Goal: Use online tool/utility: Utilize a website feature to perform a specific function

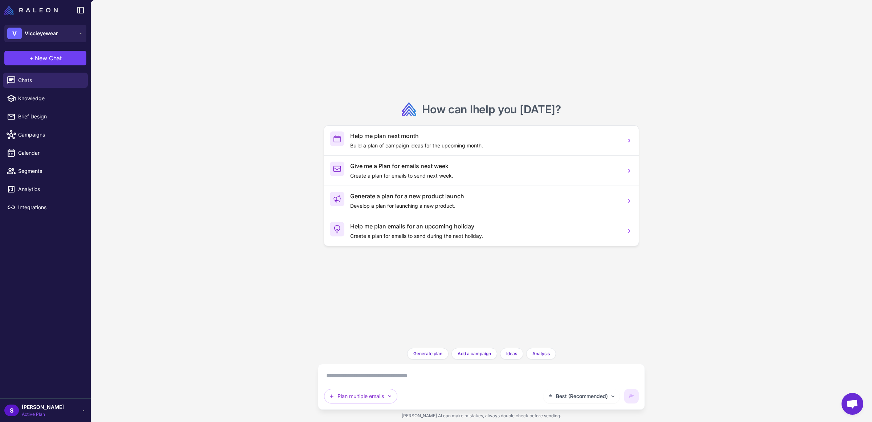
click at [34, 405] on span "[PERSON_NAME]" at bounding box center [43, 407] width 42 height 8
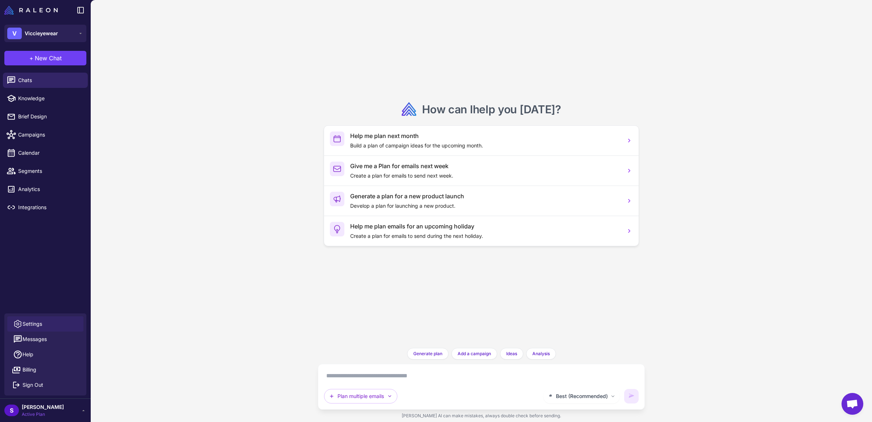
click at [43, 324] on link "Settings" at bounding box center [45, 323] width 76 height 15
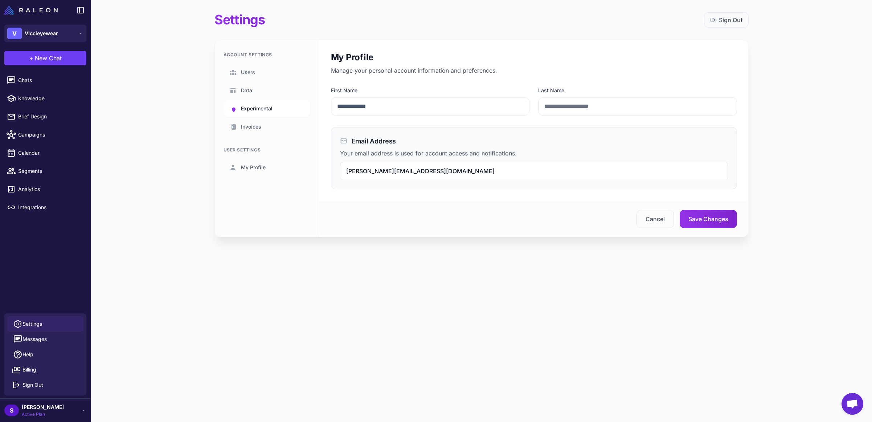
click at [254, 106] on span "Experimental" at bounding box center [257, 109] width 32 height 8
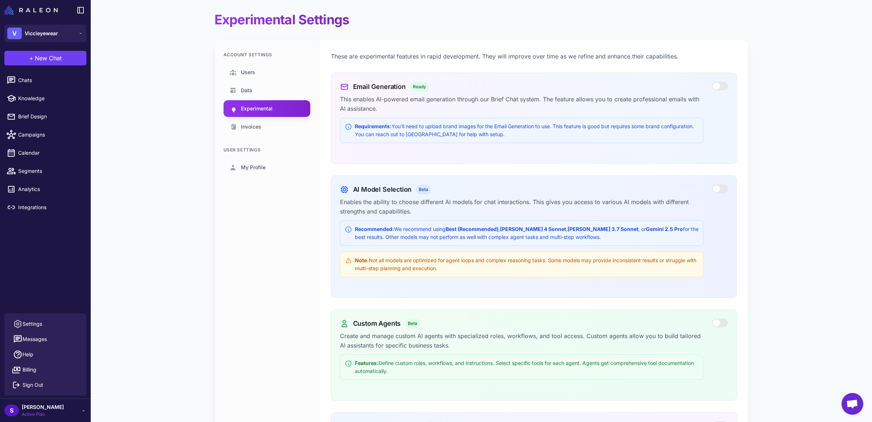
click at [381, 103] on p "This enables AI-powered email generation through our Brief Chat system. The fea…" at bounding box center [521, 103] width 363 height 19
click at [719, 85] on div at bounding box center [720, 86] width 16 height 9
click at [30, 116] on span "Brief Design" at bounding box center [50, 117] width 64 height 8
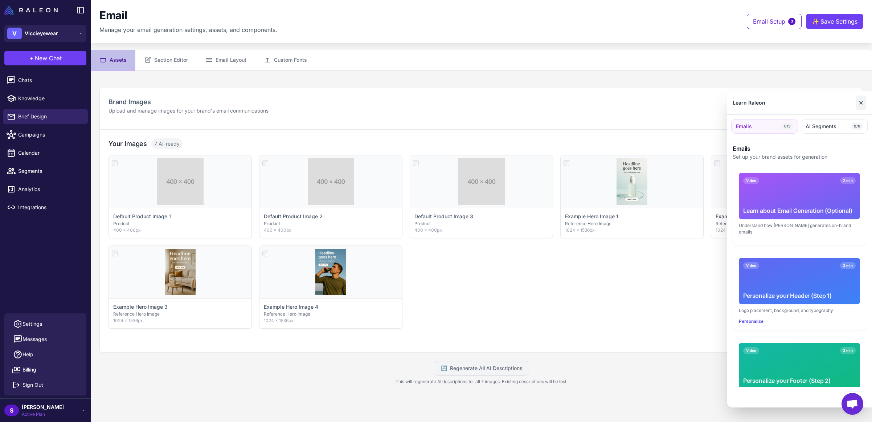
click at [861, 102] on button "✕" at bounding box center [861, 102] width 11 height 15
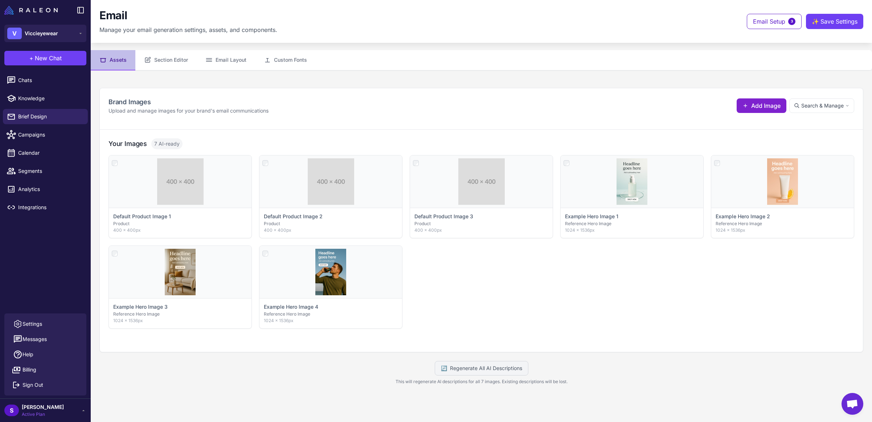
click at [755, 106] on span "Add Image" at bounding box center [766, 105] width 29 height 9
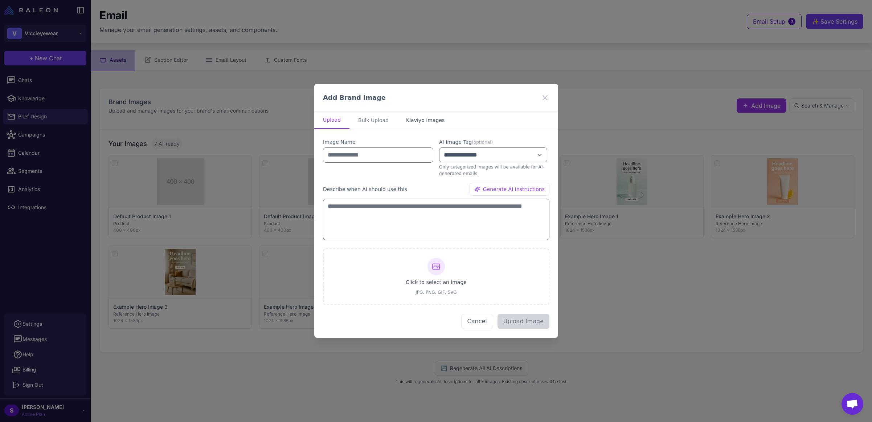
click at [425, 121] on button "Klaviyo Images" at bounding box center [426, 119] width 56 height 17
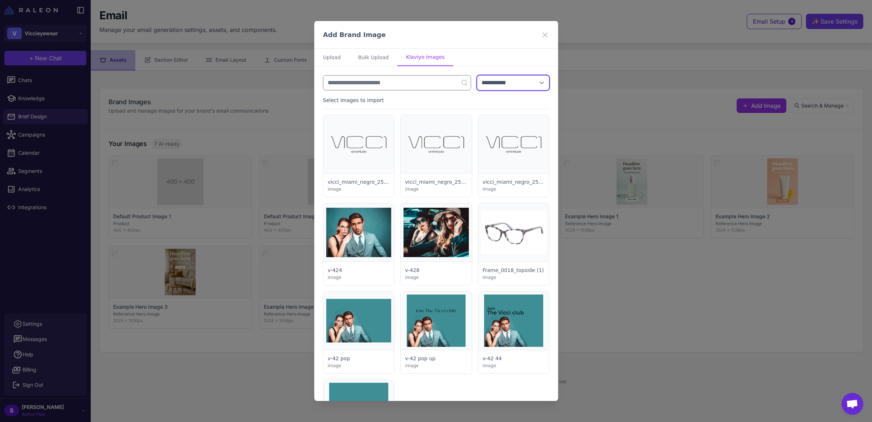
click at [495, 86] on select "**********" at bounding box center [513, 82] width 73 height 15
select select "***"
click at [477, 75] on select "**********" at bounding box center [513, 82] width 73 height 15
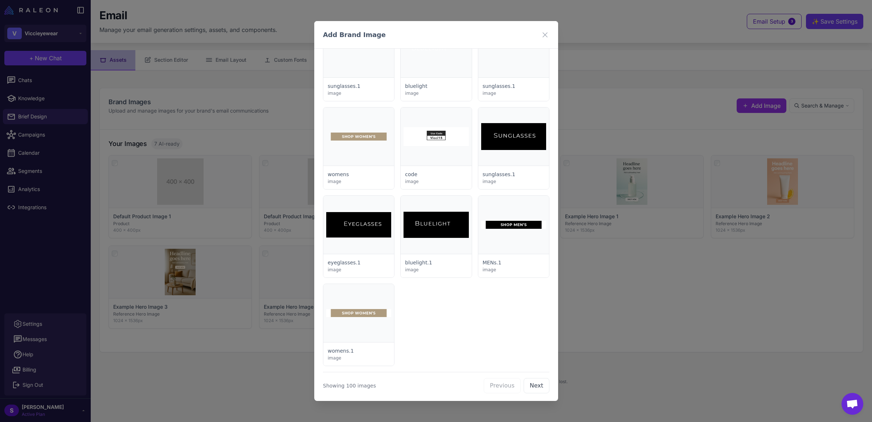
scroll to position [2744, 0]
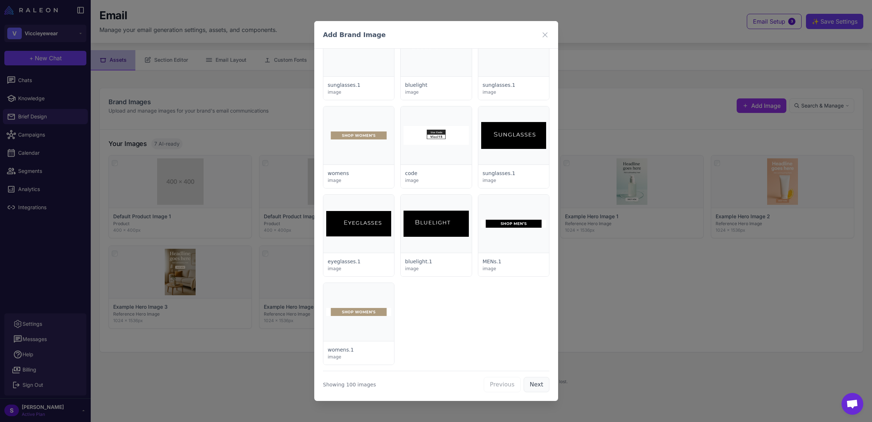
click at [529, 383] on button "Next" at bounding box center [537, 384] width 26 height 15
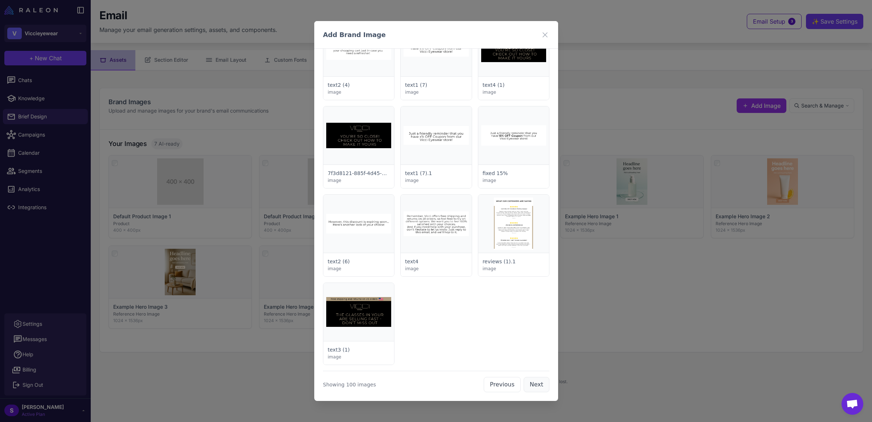
click at [534, 383] on button "Next" at bounding box center [537, 384] width 26 height 15
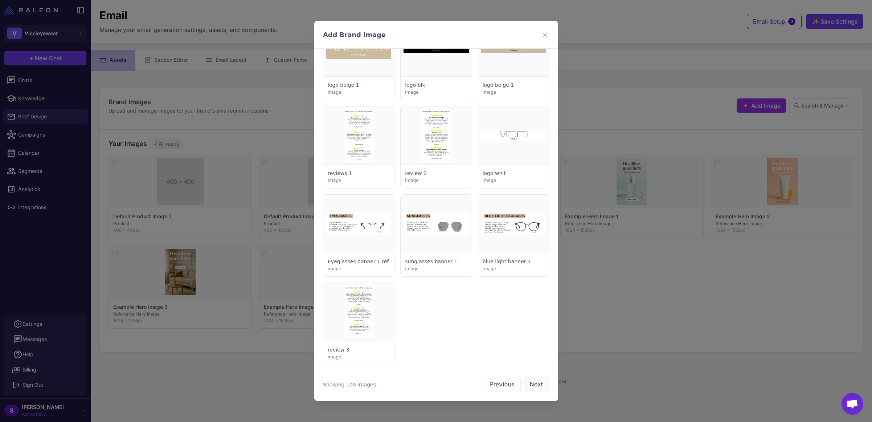
click at [535, 382] on button "Next" at bounding box center [537, 384] width 26 height 15
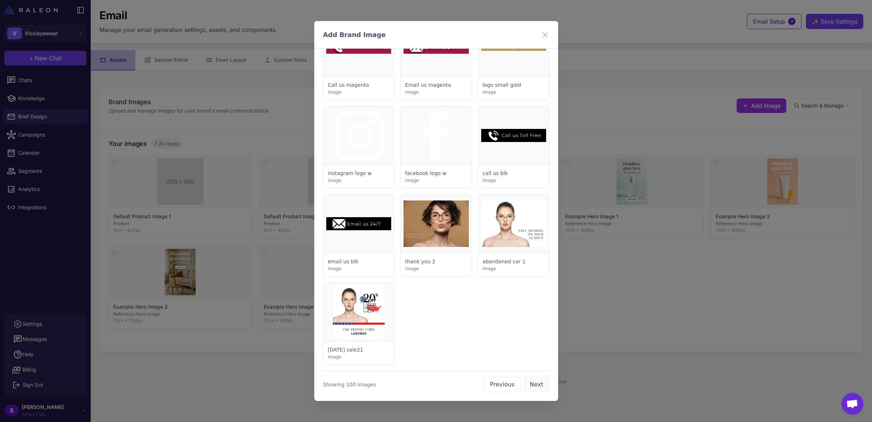
click at [534, 384] on button "Next" at bounding box center [537, 384] width 26 height 15
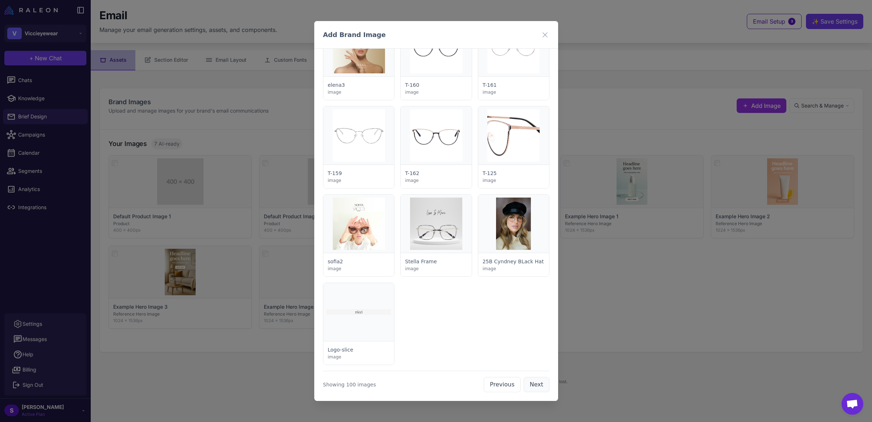
click at [534, 384] on button "Next" at bounding box center [537, 384] width 26 height 15
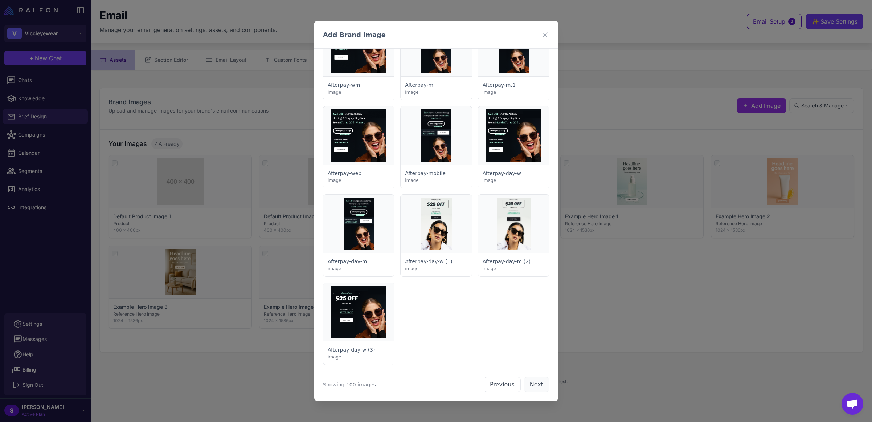
click at [534, 384] on button "Next" at bounding box center [537, 384] width 26 height 15
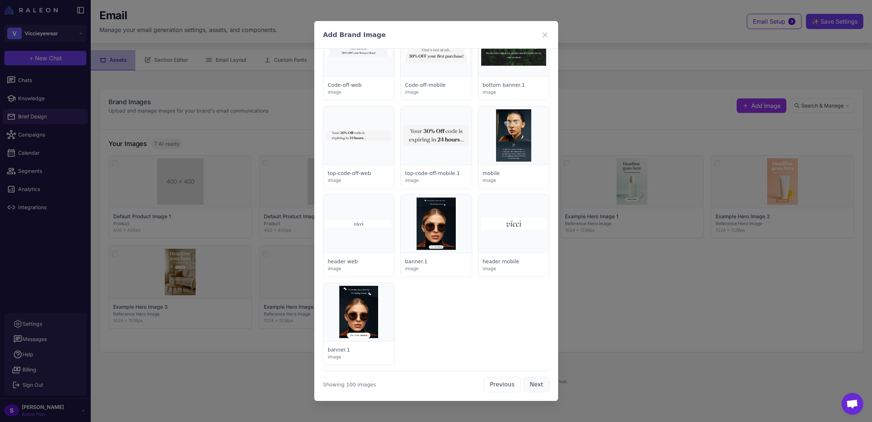
click at [534, 385] on button "Next" at bounding box center [537, 384] width 26 height 15
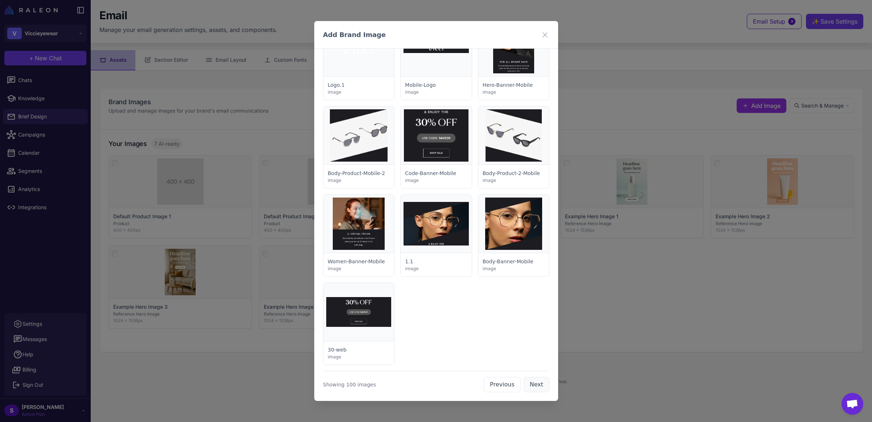
click at [534, 385] on button "Next" at bounding box center [537, 384] width 26 height 15
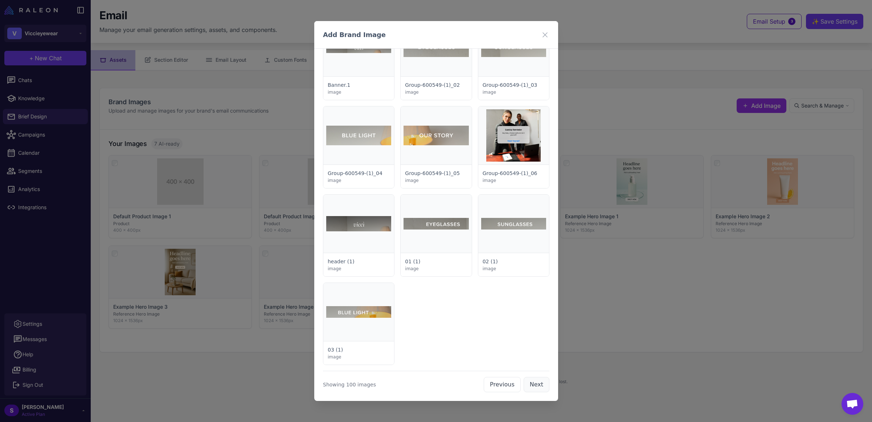
click at [534, 385] on button "Next" at bounding box center [537, 384] width 26 height 15
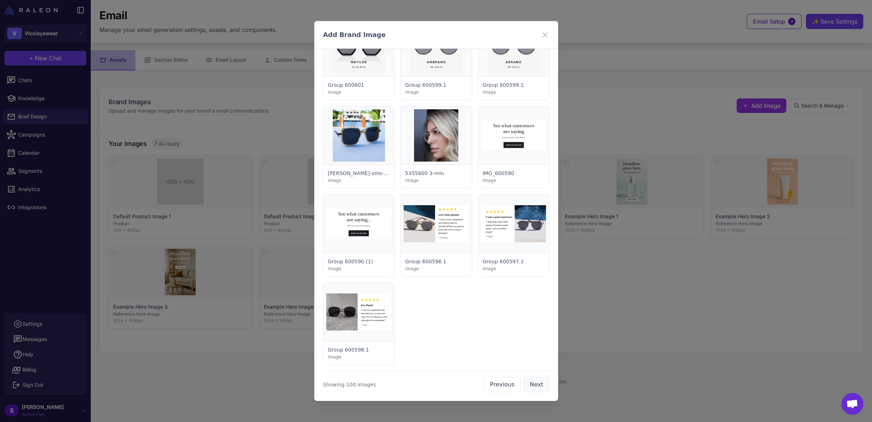
click at [534, 385] on button "Next" at bounding box center [537, 384] width 26 height 15
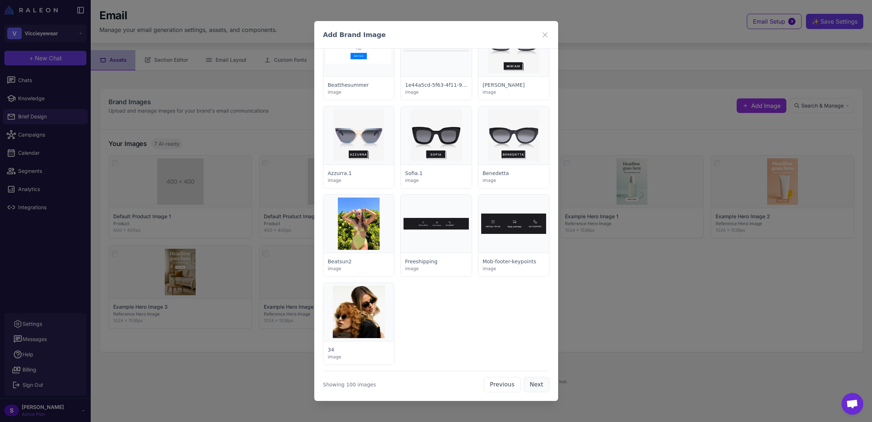
click at [534, 385] on button "Next" at bounding box center [537, 384] width 26 height 15
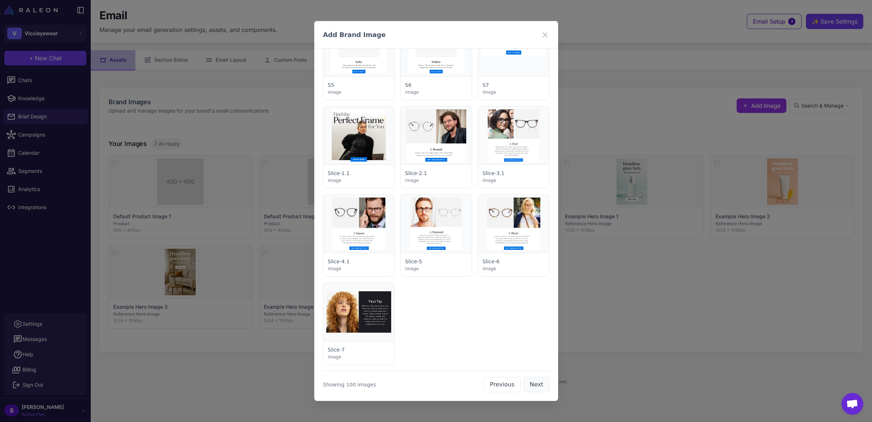
click at [534, 385] on button "Next" at bounding box center [537, 384] width 26 height 15
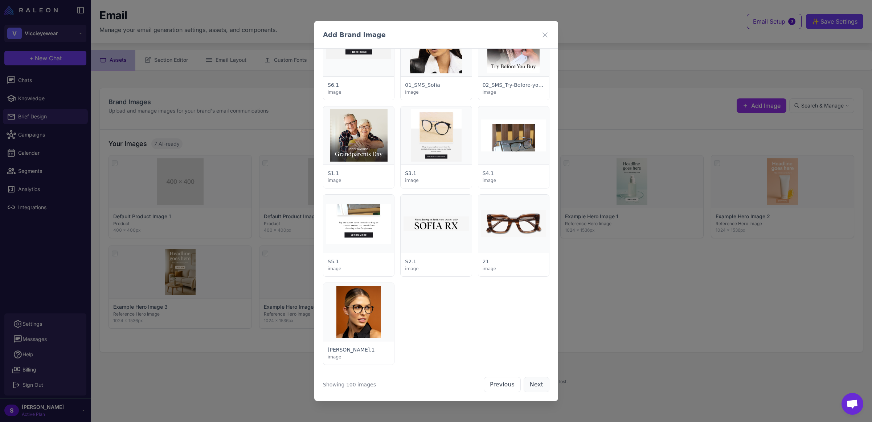
click at [534, 385] on button "Next" at bounding box center [537, 384] width 26 height 15
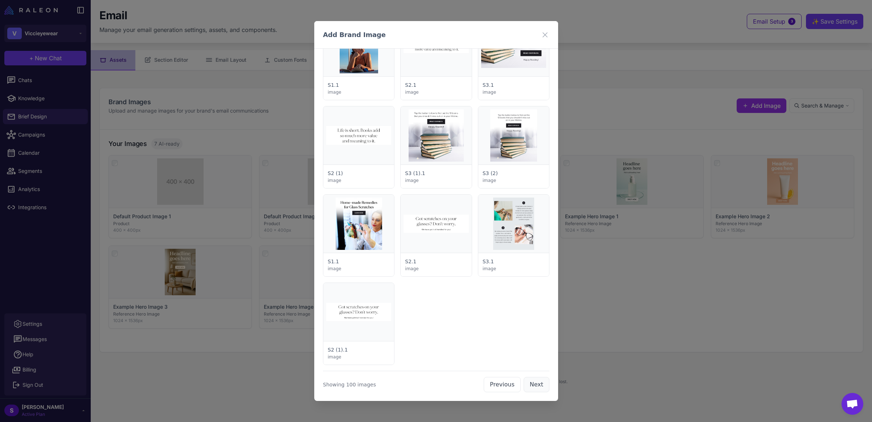
click at [534, 385] on button "Next" at bounding box center [537, 384] width 26 height 15
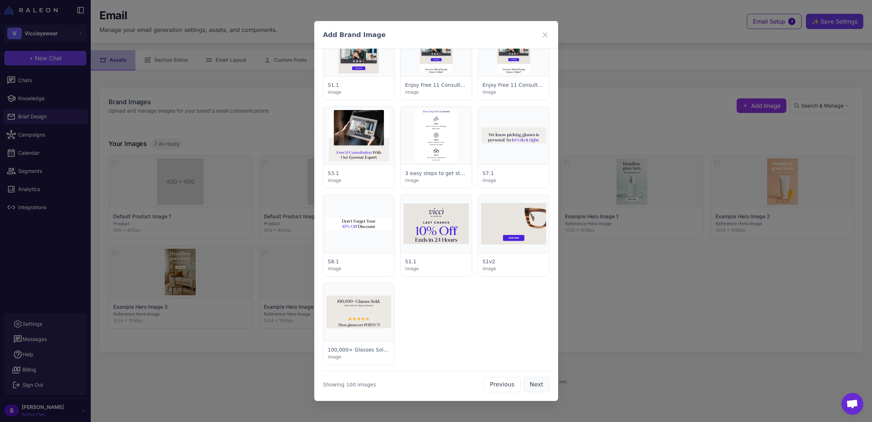
click at [534, 385] on button "Next" at bounding box center [537, 384] width 26 height 15
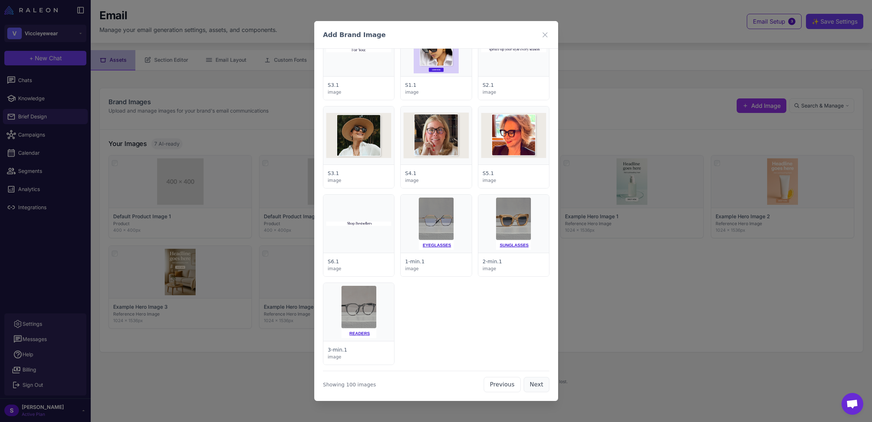
click at [534, 385] on button "Next" at bounding box center [537, 384] width 26 height 15
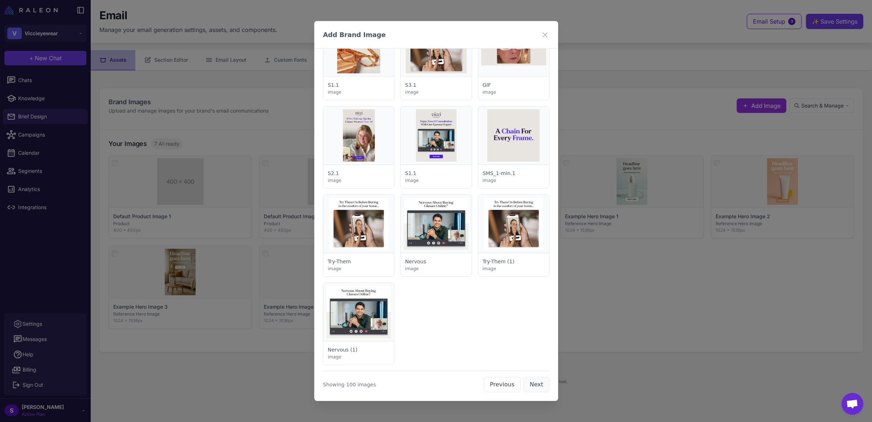
click at [534, 385] on button "Next" at bounding box center [537, 384] width 26 height 15
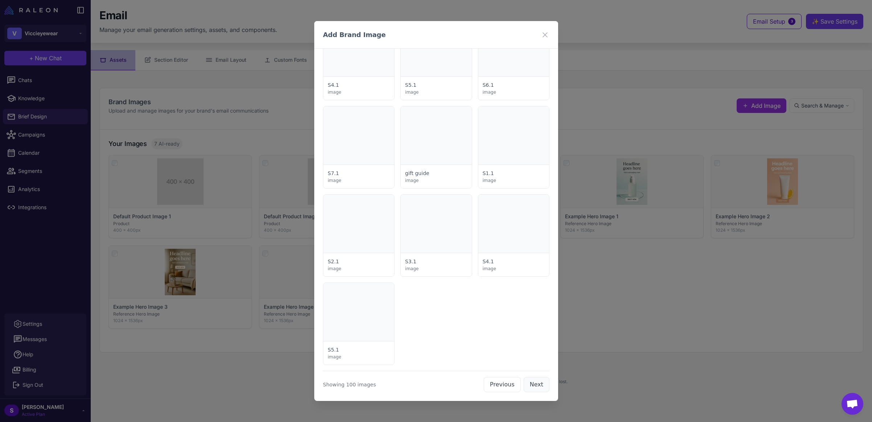
click at [534, 385] on button "Next" at bounding box center [537, 384] width 26 height 15
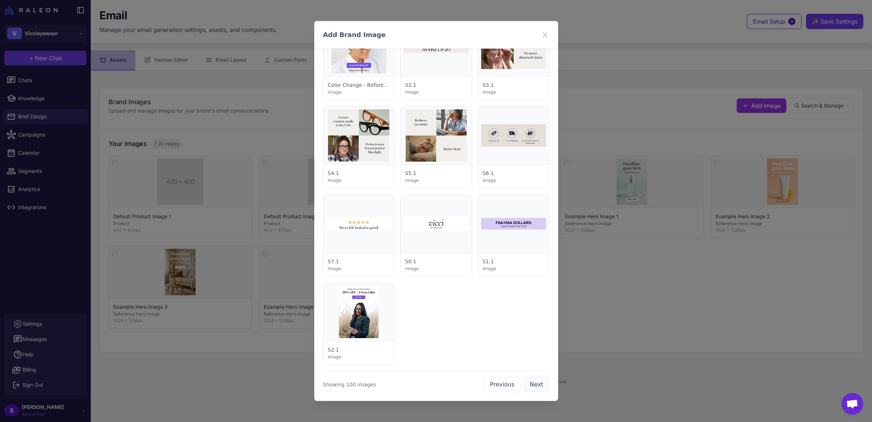
click at [534, 385] on button "Next" at bounding box center [537, 384] width 26 height 15
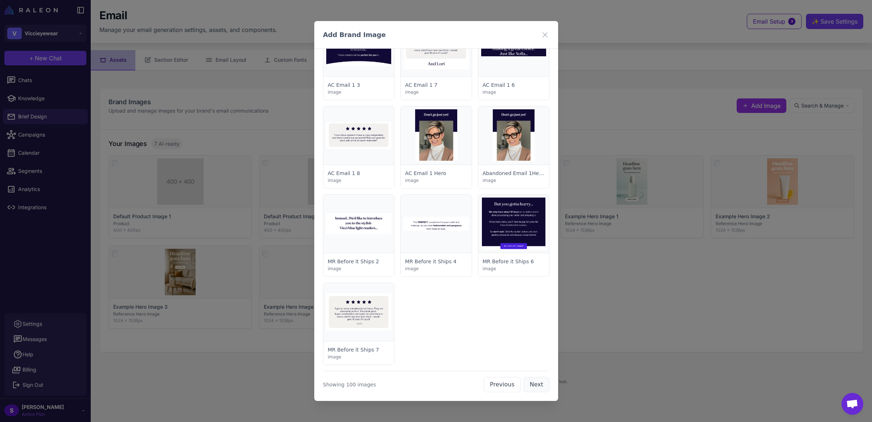
click at [534, 385] on button "Next" at bounding box center [537, 384] width 26 height 15
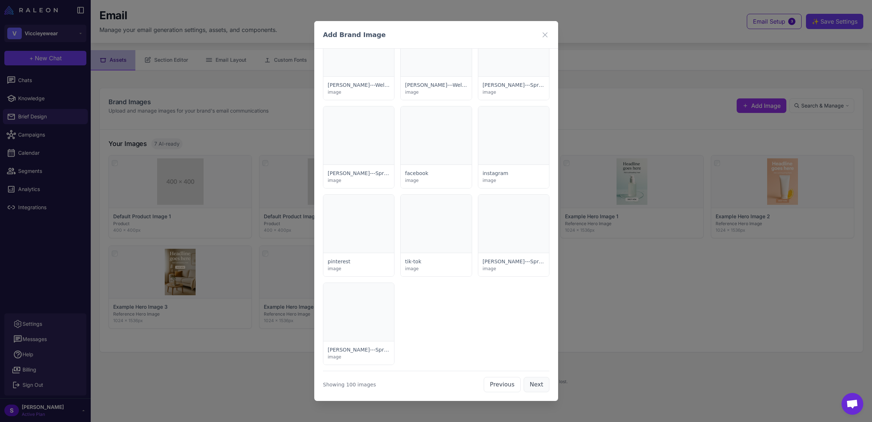
click at [534, 385] on button "Next" at bounding box center [537, 384] width 26 height 15
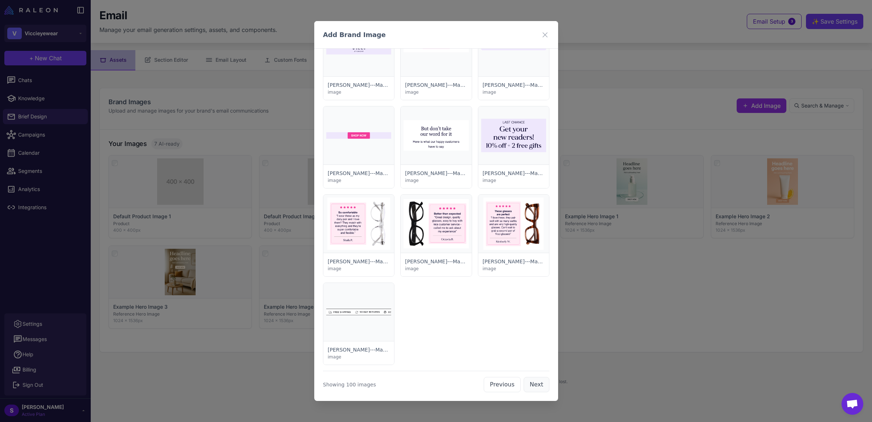
click at [534, 385] on button "Next" at bounding box center [537, 384] width 26 height 15
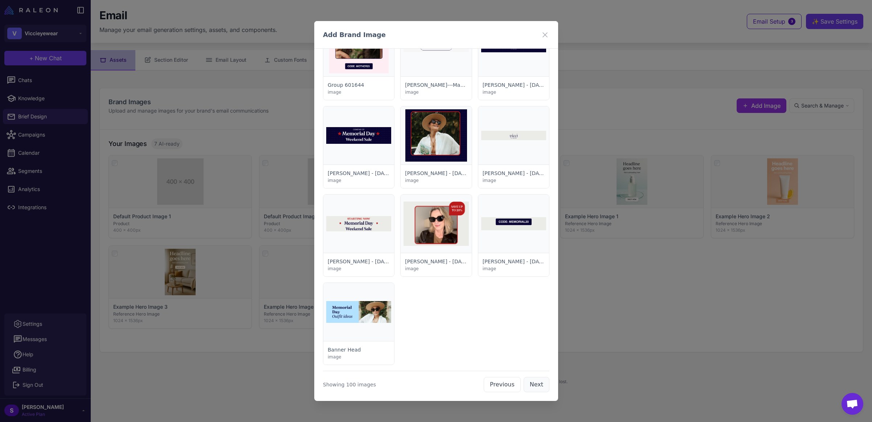
click at [540, 385] on button "Next" at bounding box center [537, 384] width 26 height 15
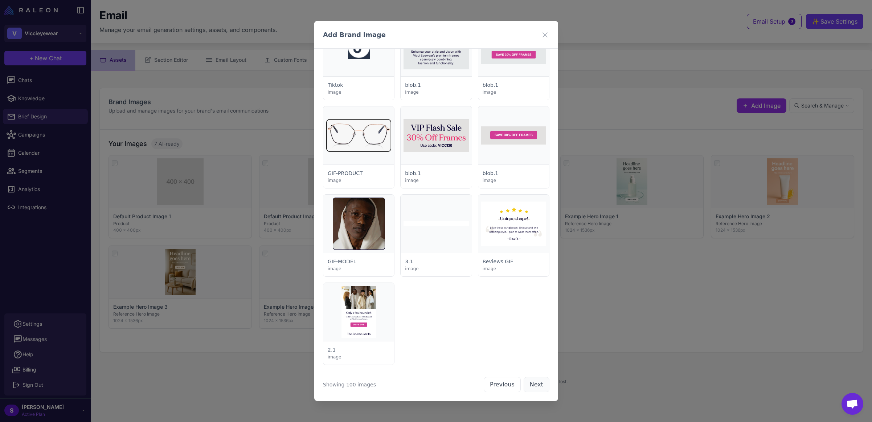
click at [531, 383] on button "Next" at bounding box center [537, 384] width 26 height 15
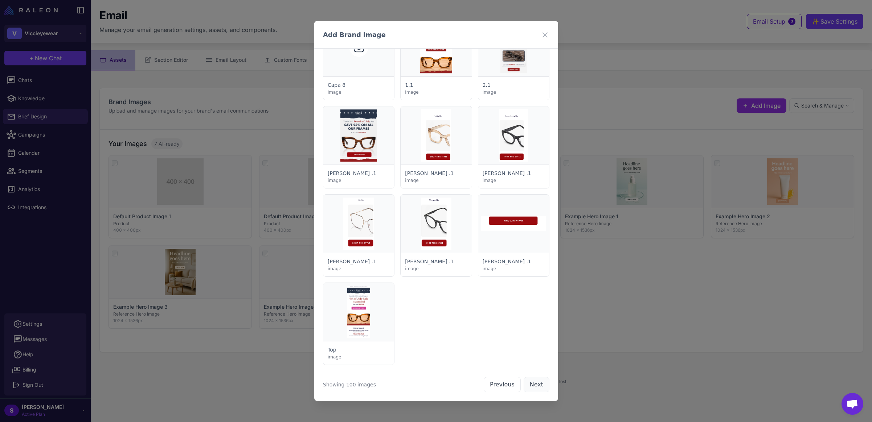
click at [531, 383] on button "Next" at bounding box center [537, 384] width 26 height 15
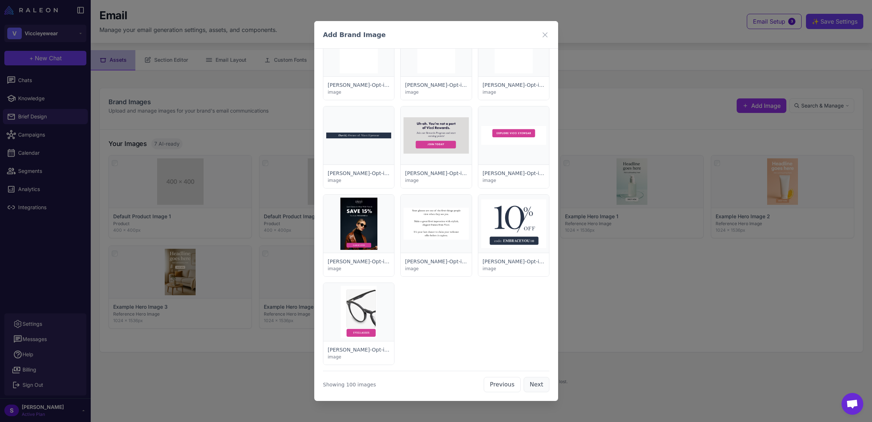
click at [531, 383] on button "Next" at bounding box center [537, 384] width 26 height 15
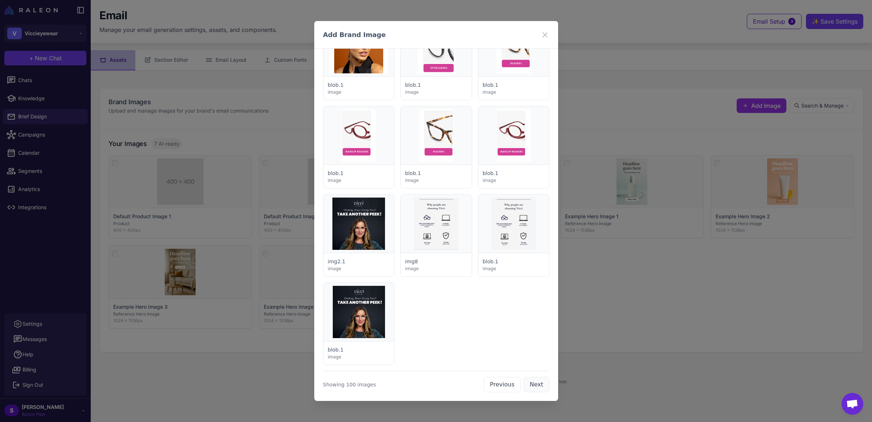
click at [531, 383] on button "Next" at bounding box center [537, 384] width 26 height 15
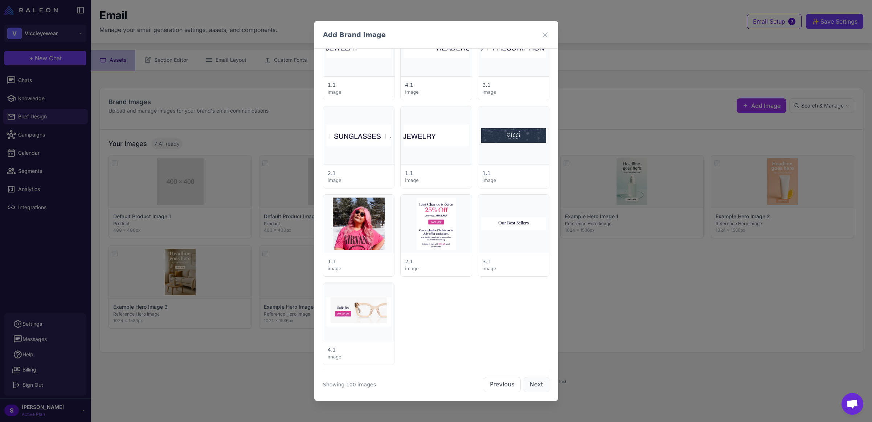
click at [531, 383] on button "Next" at bounding box center [537, 384] width 26 height 15
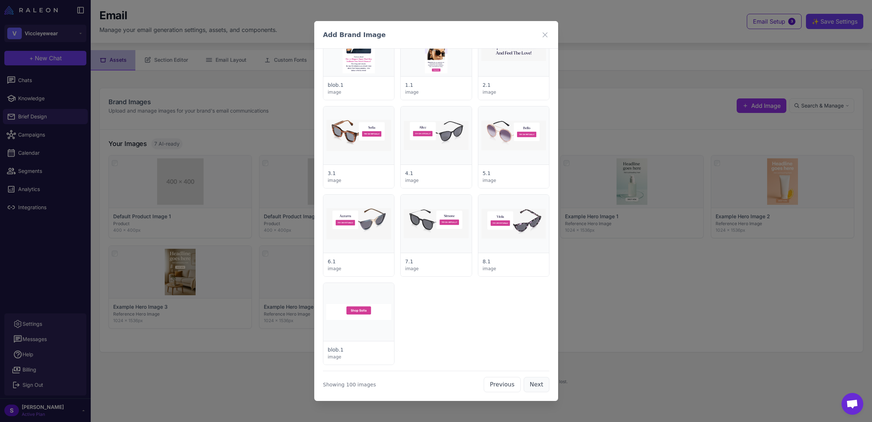
click at [531, 383] on button "Next" at bounding box center [537, 384] width 26 height 15
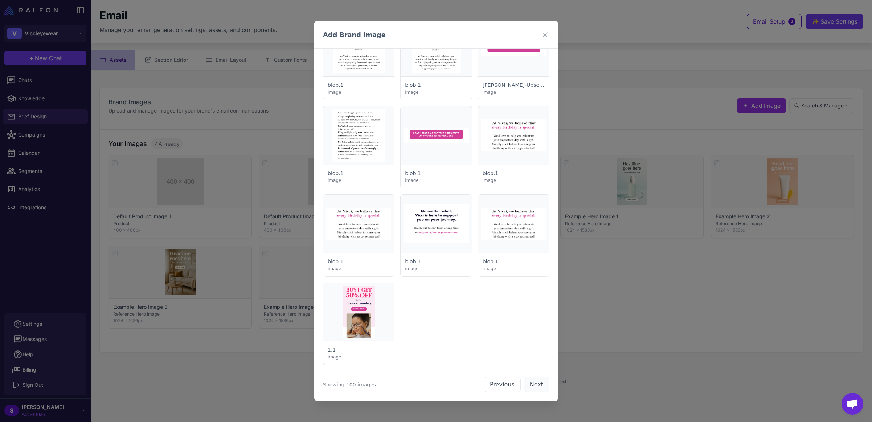
click at [531, 383] on button "Next" at bounding box center [537, 384] width 26 height 15
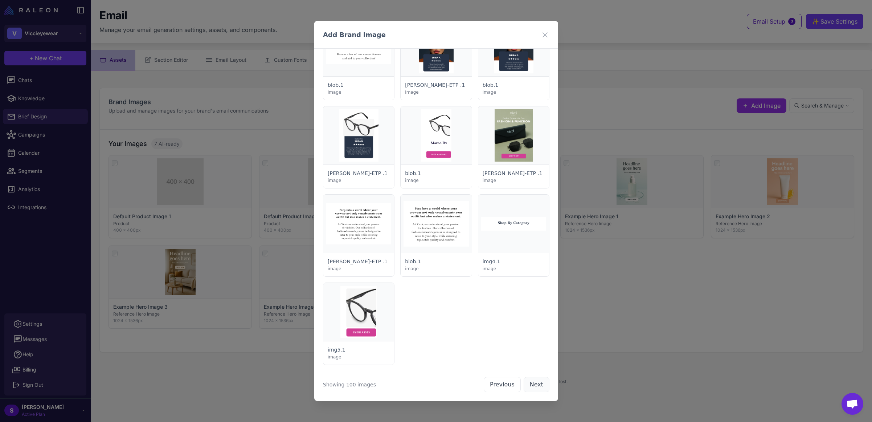
click at [531, 383] on button "Next" at bounding box center [537, 384] width 26 height 15
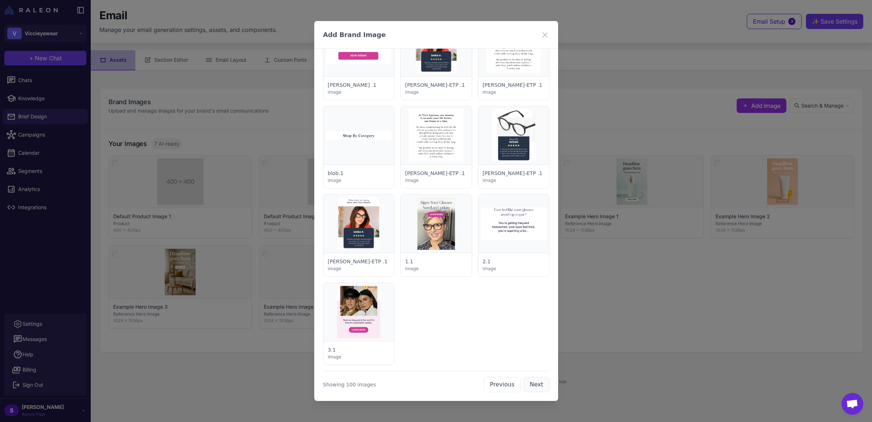
click at [530, 386] on button "Next" at bounding box center [537, 384] width 26 height 15
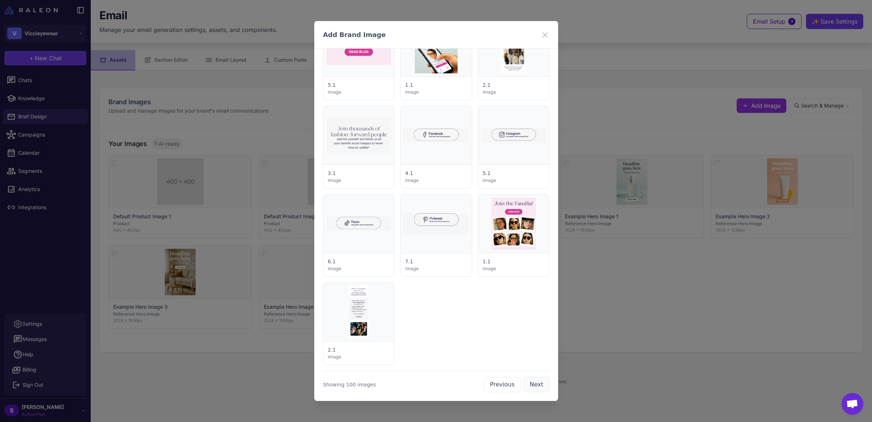
click at [530, 386] on button "Next" at bounding box center [537, 384] width 26 height 15
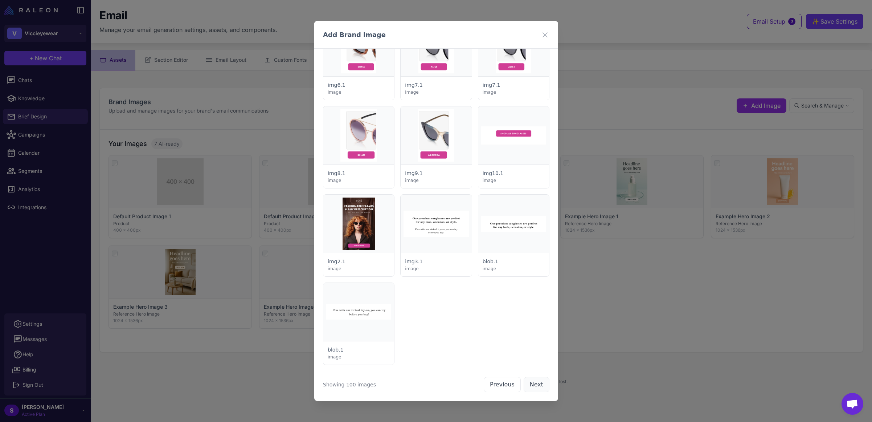
click at [530, 386] on button "Next" at bounding box center [537, 384] width 26 height 15
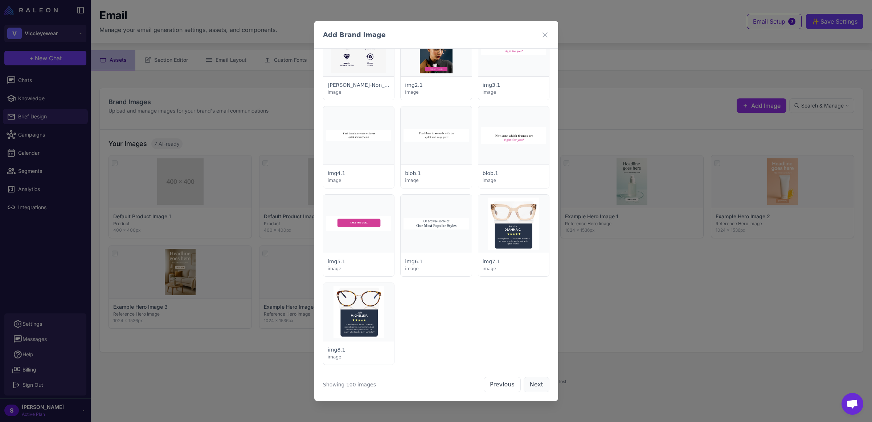
click at [530, 386] on button "Next" at bounding box center [537, 384] width 26 height 15
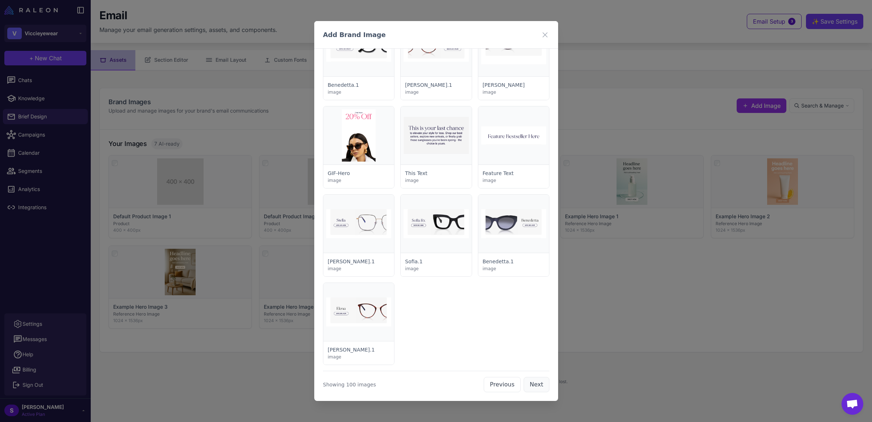
click at [530, 386] on button "Next" at bounding box center [537, 384] width 26 height 15
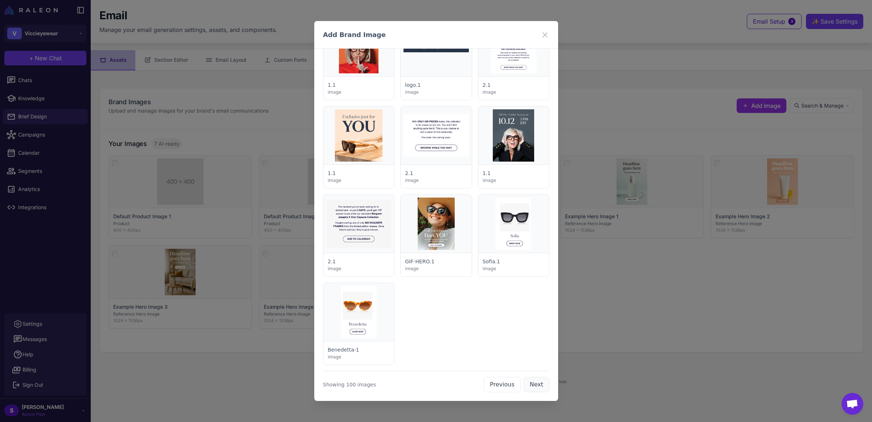
click at [530, 386] on button "Next" at bounding box center [537, 384] width 26 height 15
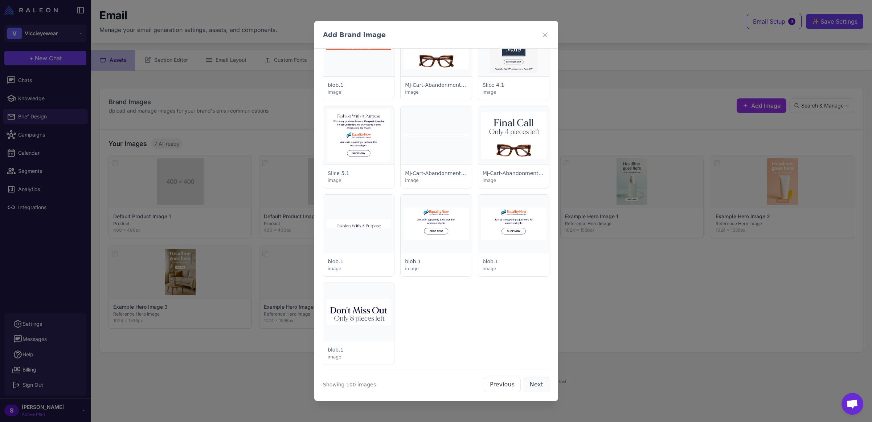
click at [528, 383] on button "Next" at bounding box center [537, 384] width 26 height 15
